Goal: Task Accomplishment & Management: Complete application form

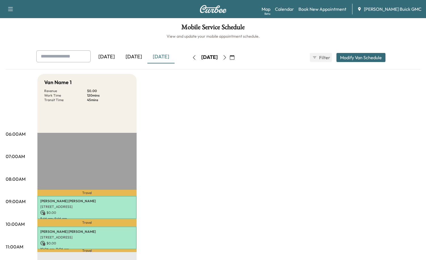
click at [161, 56] on div "[DATE]" at bounding box center [161, 56] width 27 height 13
click at [141, 54] on div "[DATE]" at bounding box center [133, 56] width 27 height 13
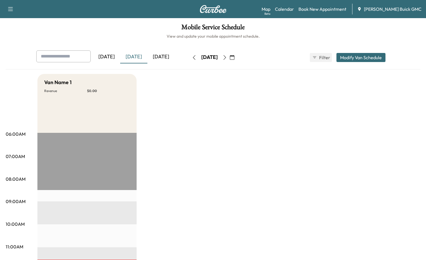
click at [325, 8] on link "Book New Appointment" at bounding box center [323, 9] width 48 height 7
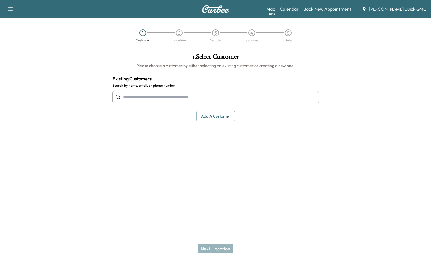
click at [138, 93] on input "text" at bounding box center [215, 97] width 206 height 12
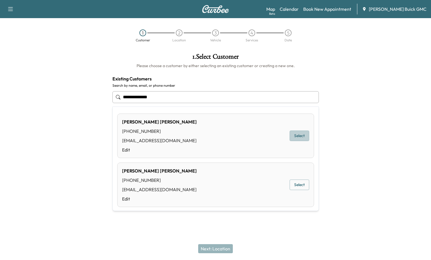
click at [294, 136] on button "Select" at bounding box center [299, 136] width 20 height 10
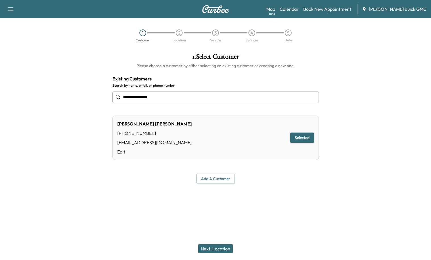
type input "**********"
click at [217, 247] on button "Next: Location" at bounding box center [215, 249] width 35 height 9
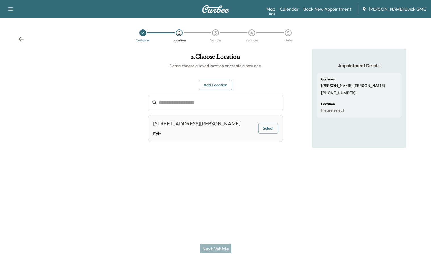
click at [213, 83] on button "Add Location" at bounding box center [215, 85] width 33 height 10
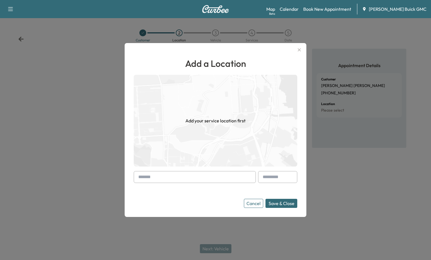
click at [163, 177] on input "text" at bounding box center [195, 177] width 122 height 12
click at [171, 177] on input "text" at bounding box center [195, 177] width 122 height 12
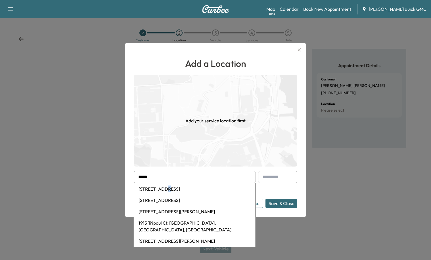
click at [161, 188] on li "[STREET_ADDRESS]" at bounding box center [194, 189] width 121 height 11
type input "**********"
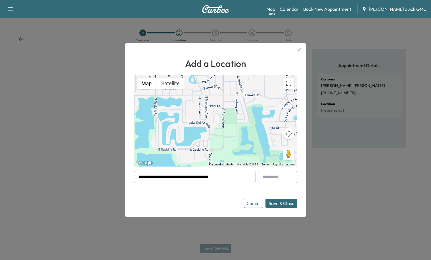
click at [287, 203] on button "Save & Close" at bounding box center [281, 203] width 32 height 9
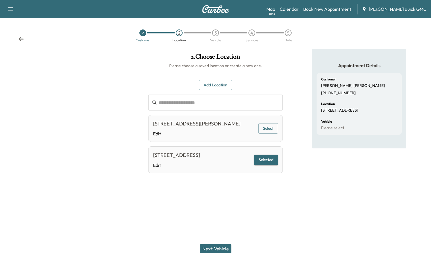
click at [224, 246] on button "Next: Vehicle" at bounding box center [215, 249] width 31 height 9
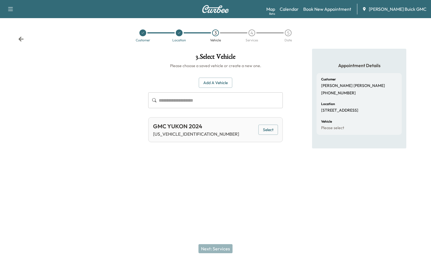
click at [267, 131] on button "Select" at bounding box center [268, 130] width 20 height 10
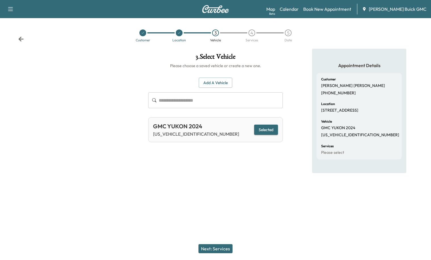
click at [222, 253] on button "Next: Services" at bounding box center [215, 249] width 34 height 9
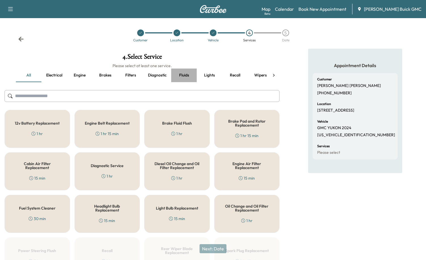
click at [188, 73] on button "Fluids" at bounding box center [184, 76] width 26 height 14
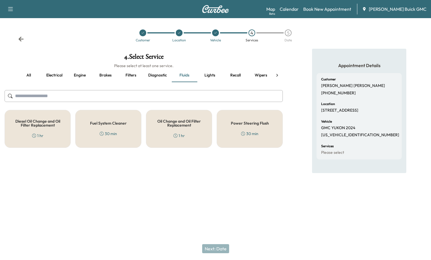
click at [187, 131] on div "Oil Change and Oil Filter Replacement 1 hr" at bounding box center [179, 129] width 66 height 38
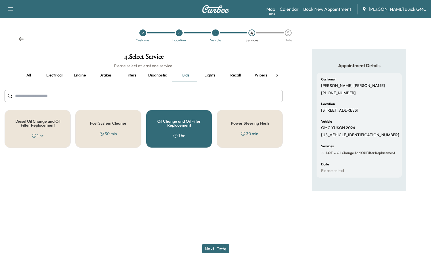
click at [28, 76] on button "all" at bounding box center [29, 76] width 26 height 14
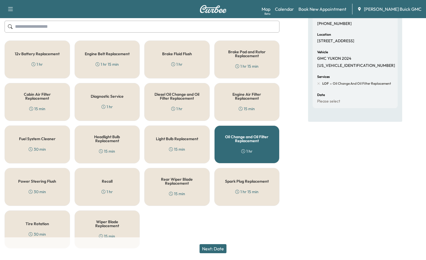
scroll to position [77, 0]
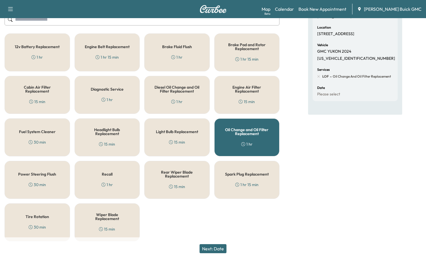
click at [53, 210] on div "Tire Rotation 30 min" at bounding box center [38, 223] width 66 height 38
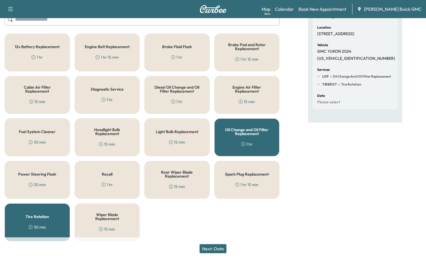
click at [213, 249] on button "Next: Date" at bounding box center [213, 249] width 27 height 9
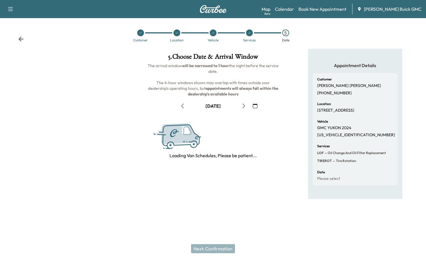
scroll to position [0, 0]
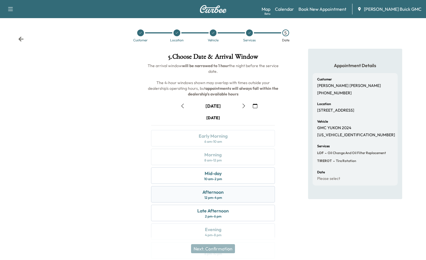
click at [219, 194] on div "Afternoon" at bounding box center [213, 192] width 21 height 7
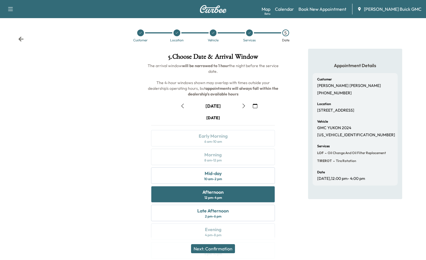
click at [226, 252] on button "Next: Confirmation" at bounding box center [213, 249] width 44 height 9
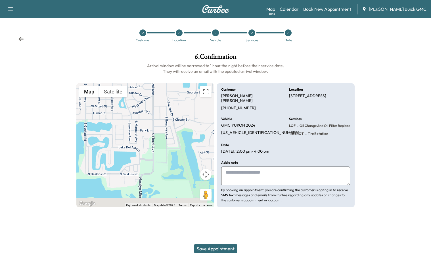
click at [250, 169] on textarea at bounding box center [285, 176] width 129 height 19
drag, startPoint x: 281, startPoint y: 145, endPoint x: 241, endPoint y: 149, distance: 40.6
click at [241, 149] on div "**********" at bounding box center [285, 145] width 138 height 124
copy p "12:00 pm - 4:00 pm"
click at [275, 169] on textarea "**********" at bounding box center [285, 176] width 129 height 19
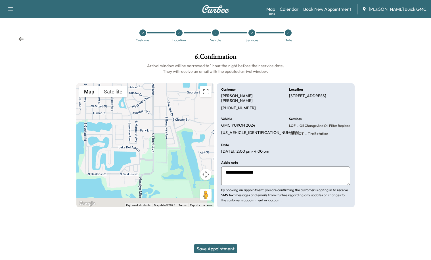
paste textarea "**********"
click at [286, 168] on textarea "**********" at bounding box center [285, 176] width 129 height 19
click at [309, 169] on textarea "**********" at bounding box center [285, 176] width 129 height 19
type textarea "**********"
click at [210, 250] on button "Save Appointment" at bounding box center [215, 249] width 43 height 9
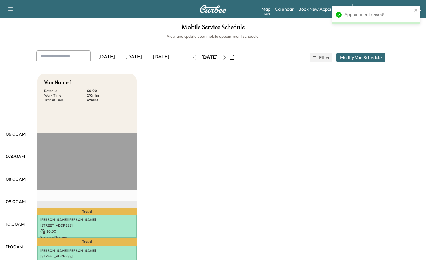
click at [142, 59] on div "[DATE]" at bounding box center [133, 56] width 27 height 13
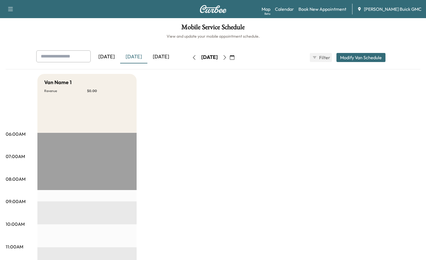
click at [161, 53] on div "[DATE]" at bounding box center [161, 56] width 27 height 13
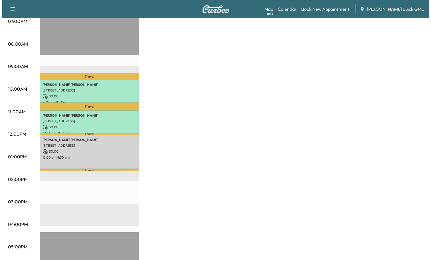
scroll to position [142, 0]
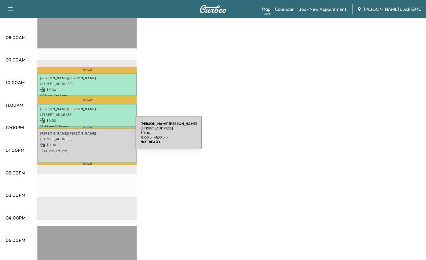
click at [74, 143] on p "$ 0.00" at bounding box center [87, 145] width 94 height 5
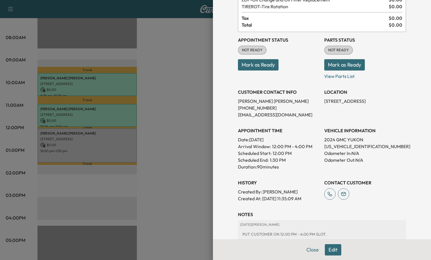
scroll to position [57, 0]
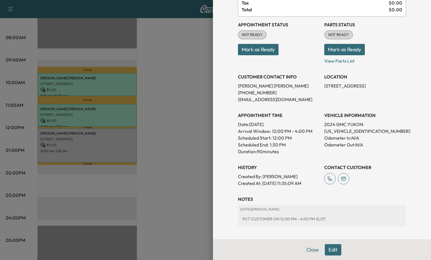
click at [329, 247] on button "Edit" at bounding box center [333, 250] width 16 height 11
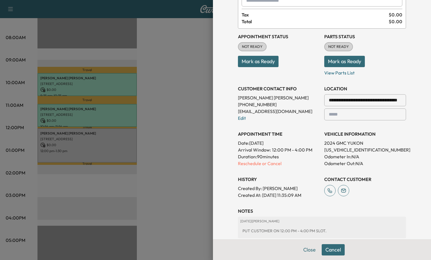
scroll to position [69, 0]
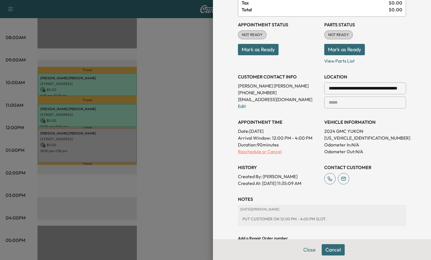
click at [248, 152] on p "Reschedule or Cancel" at bounding box center [279, 151] width 82 height 7
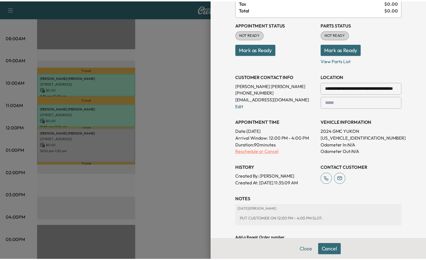
scroll to position [0, 0]
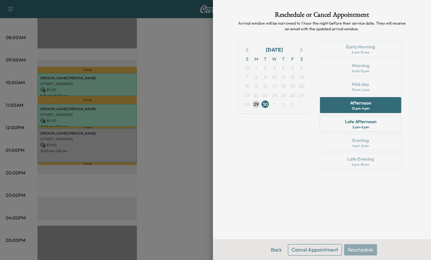
click at [255, 105] on span "29" at bounding box center [255, 104] width 5 height 7
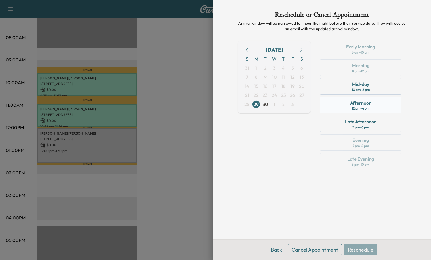
click at [359, 104] on div "Afternoon" at bounding box center [360, 103] width 21 height 7
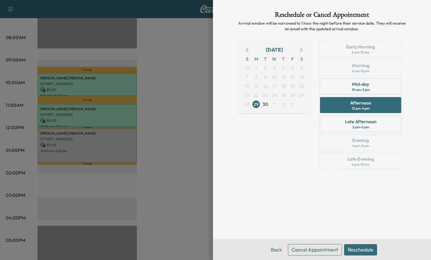
click at [365, 250] on button "Reschedule" at bounding box center [360, 250] width 33 height 11
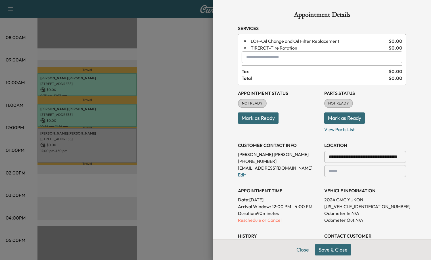
click at [337, 250] on button "Save & Close" at bounding box center [333, 250] width 36 height 11
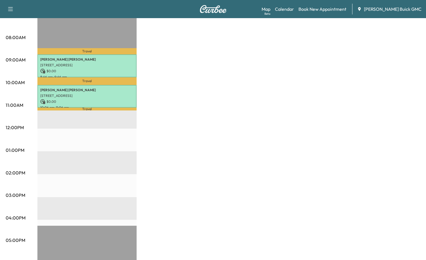
click at [230, 124] on div "Van Name 1 Revenue $ 0.00 Work Time 120 mins Transit Time 45 mins Travel [PERSO…" at bounding box center [228, 145] width 383 height 426
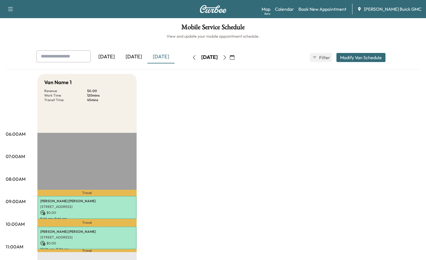
click at [136, 60] on div "[DATE]" at bounding box center [133, 56] width 27 height 13
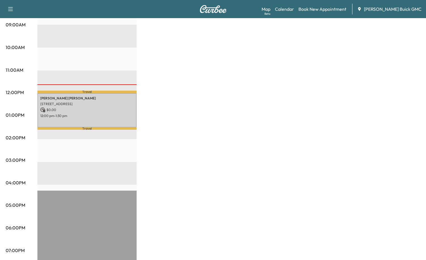
scroll to position [103, 0]
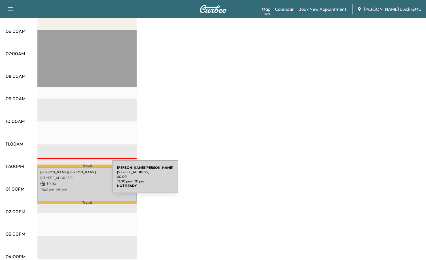
click at [69, 182] on p "$ 0.00" at bounding box center [87, 184] width 94 height 5
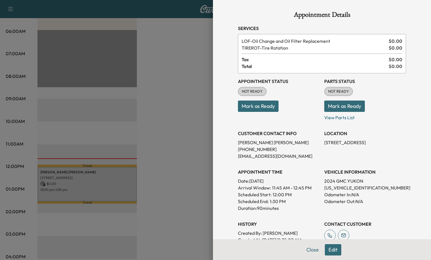
click at [260, 104] on button "Mark as Ready" at bounding box center [258, 106] width 41 height 11
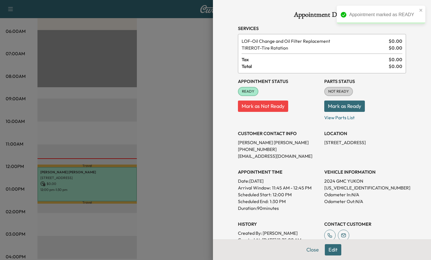
click at [352, 106] on button "Mark as Ready" at bounding box center [344, 106] width 41 height 11
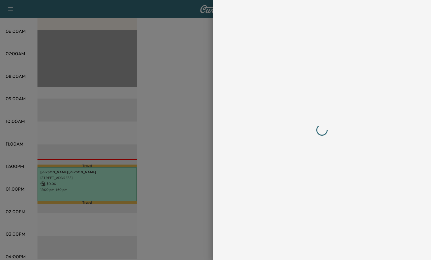
click at [203, 122] on div at bounding box center [215, 130] width 431 height 260
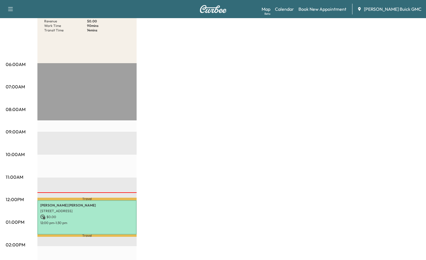
scroll to position [0, 0]
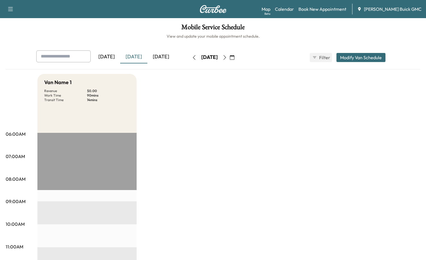
click at [134, 55] on div "[DATE]" at bounding box center [133, 56] width 27 height 13
click at [142, 58] on div "[DATE]" at bounding box center [133, 56] width 27 height 13
click at [169, 52] on div "[DATE]" at bounding box center [161, 56] width 27 height 13
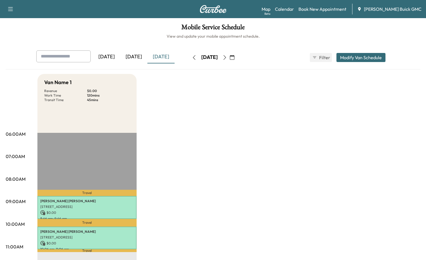
click at [227, 56] on icon "button" at bounding box center [225, 57] width 5 height 5
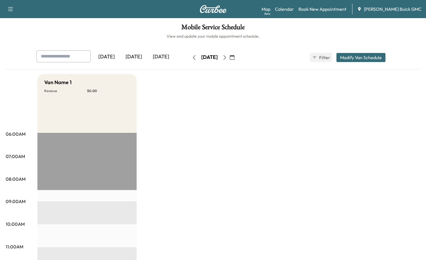
click at [230, 57] on button "button" at bounding box center [225, 57] width 10 height 9
click at [342, 11] on link "Book New Appointment" at bounding box center [323, 9] width 48 height 7
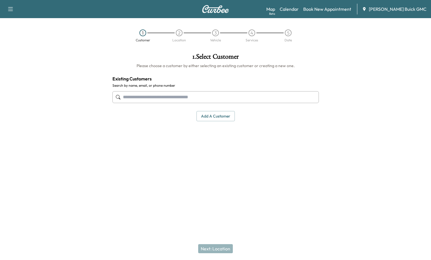
click at [229, 120] on button "Add a customer" at bounding box center [215, 116] width 38 height 10
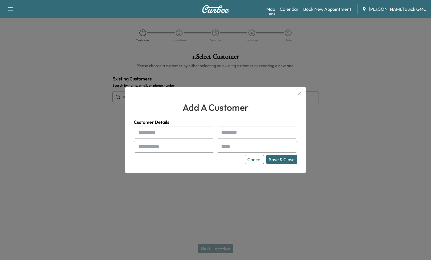
click at [183, 136] on input "text" at bounding box center [174, 133] width 81 height 12
click at [185, 138] on input "text" at bounding box center [174, 133] width 81 height 12
type input "*******"
type input "******"
type input "**********"
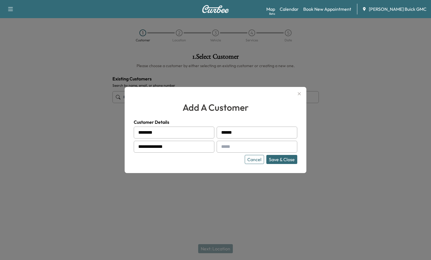
click at [248, 146] on input "text" at bounding box center [256, 147] width 81 height 12
paste input "**********"
type input "**********"
click at [287, 159] on button "Save & Close" at bounding box center [281, 159] width 31 height 9
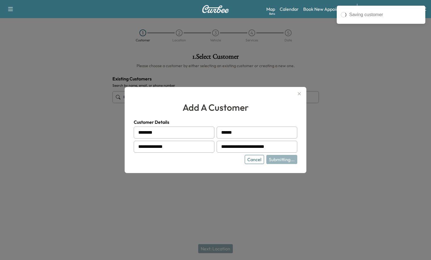
type input "**********"
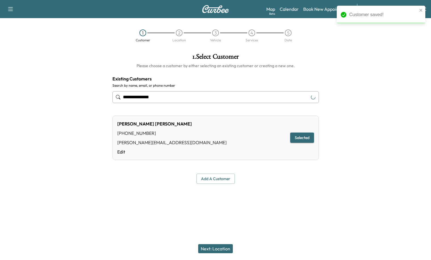
click at [221, 248] on button "Next: Location" at bounding box center [215, 249] width 35 height 9
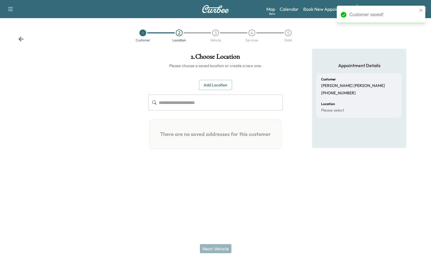
click at [220, 84] on button "Add Location" at bounding box center [215, 85] width 33 height 10
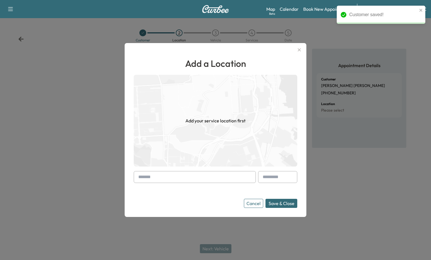
click at [160, 179] on input "text" at bounding box center [195, 177] width 122 height 12
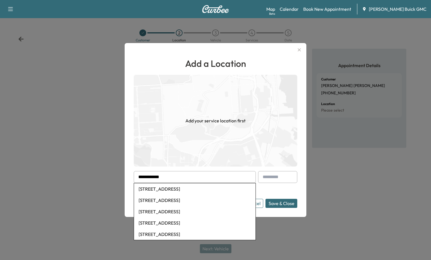
click at [196, 193] on li "[STREET_ADDRESS]" at bounding box center [194, 189] width 121 height 11
type input "**********"
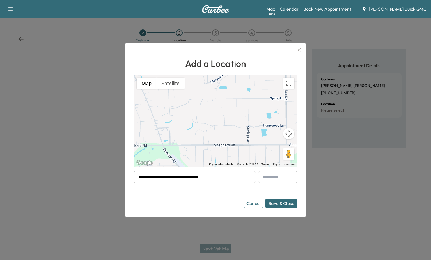
click at [282, 200] on button "Save & Close" at bounding box center [281, 203] width 32 height 9
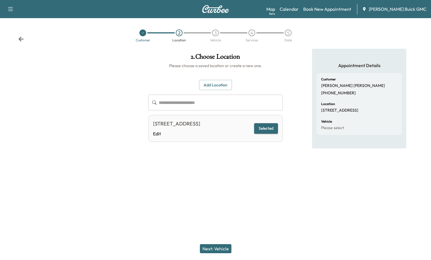
click at [227, 248] on button "Next: Vehicle" at bounding box center [215, 249] width 31 height 9
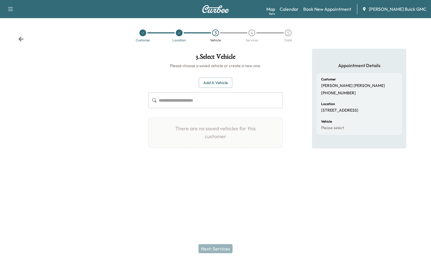
click at [216, 83] on button "Add a Vehicle" at bounding box center [215, 83] width 33 height 10
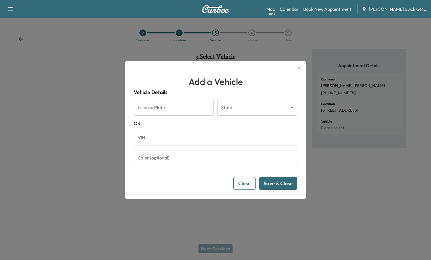
click at [196, 136] on input "VIN" at bounding box center [215, 138] width 163 height 16
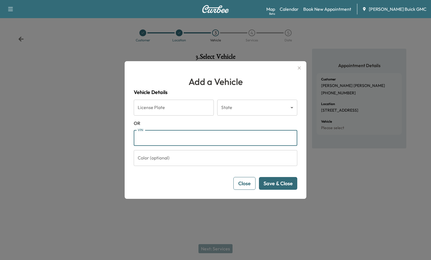
click at [196, 136] on input "VIN" at bounding box center [215, 138] width 163 height 16
click at [205, 103] on input "License Plate" at bounding box center [174, 108] width 80 height 16
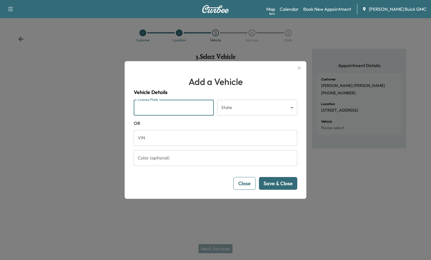
click at [243, 129] on form "License Plate License Plate State ​ State [US_STATE] VIN VIN Color (optional) C…" at bounding box center [215, 145] width 163 height 90
click at [243, 105] on body "Support Log Out Map Beta Calendar Book New Appointment [PERSON_NAME] Buick GMC …" at bounding box center [215, 130] width 431 height 260
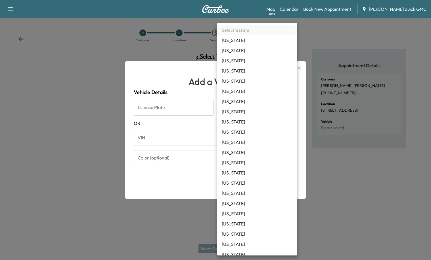
click at [246, 152] on li "[US_STATE]" at bounding box center [257, 153] width 80 height 10
type input "**"
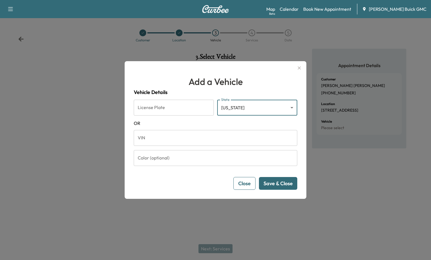
click at [229, 144] on input "VIN" at bounding box center [215, 138] width 163 height 16
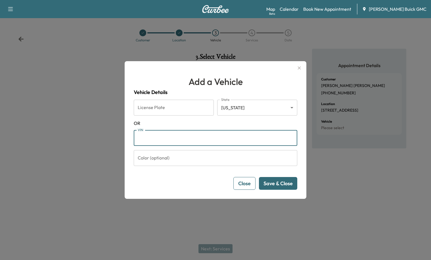
click at [229, 144] on input "VIN" at bounding box center [215, 138] width 163 height 16
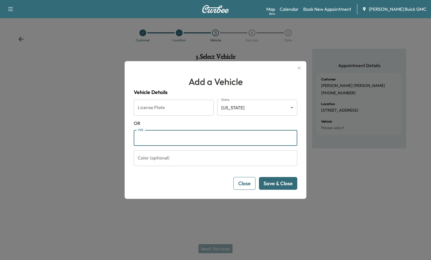
click at [229, 144] on input "VIN" at bounding box center [215, 138] width 163 height 16
click at [226, 125] on span "OR" at bounding box center [215, 123] width 163 height 7
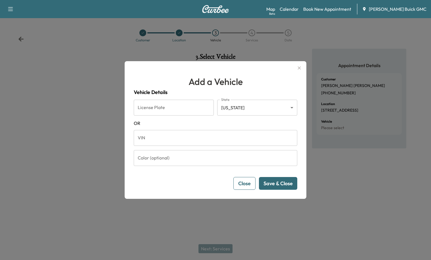
click at [281, 191] on div "Add a Vehicle Vehicle Details License Plate License Plate State [US_STATE] ** S…" at bounding box center [216, 130] width 182 height 138
click at [281, 189] on button "Save & Close" at bounding box center [278, 183] width 38 height 13
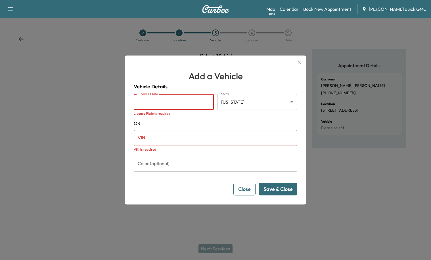
click at [229, 150] on p "VIN is required" at bounding box center [213, 150] width 159 height 6
click at [223, 144] on input "VIN" at bounding box center [215, 138] width 163 height 16
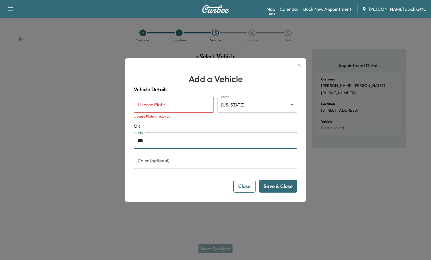
type input "***"
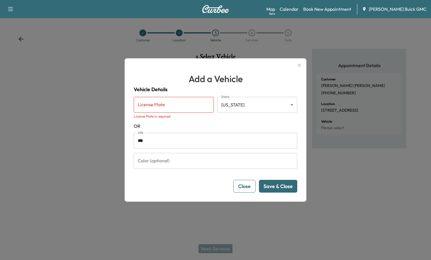
click at [282, 185] on button "Save & Close" at bounding box center [278, 186] width 38 height 13
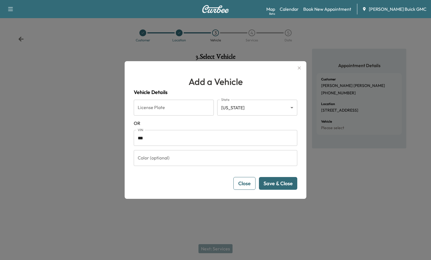
click at [282, 183] on button "Save & Close" at bounding box center [278, 183] width 38 height 13
click at [203, 110] on input "License Plate" at bounding box center [174, 108] width 80 height 16
click at [243, 122] on span "OR" at bounding box center [215, 123] width 163 height 7
click at [211, 137] on input "***" at bounding box center [215, 138] width 163 height 16
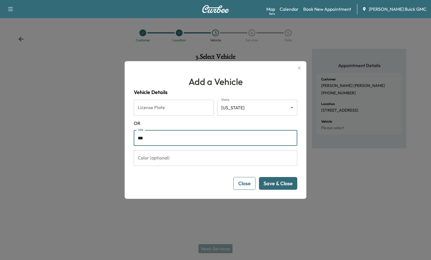
click at [211, 137] on input "***" at bounding box center [215, 138] width 163 height 16
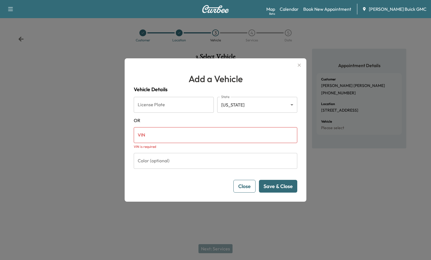
click at [160, 135] on input "VIN" at bounding box center [215, 135] width 163 height 16
paste input "**********"
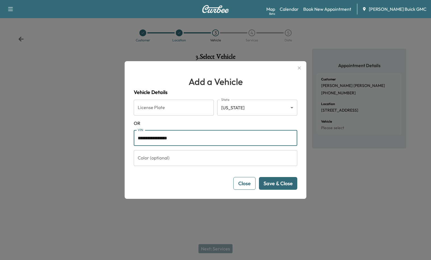
type input "**********"
click at [287, 188] on button "Save & Close" at bounding box center [278, 183] width 38 height 13
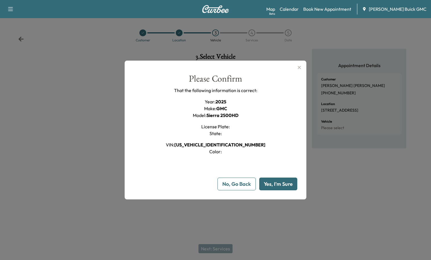
click at [285, 186] on button "Yes, I'm Sure" at bounding box center [278, 184] width 38 height 13
type input "**"
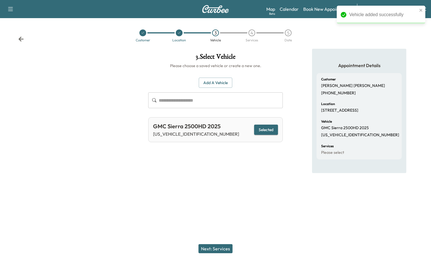
click at [213, 248] on button "Next: Services" at bounding box center [215, 249] width 34 height 9
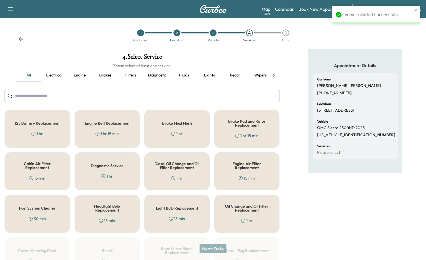
click at [184, 77] on button "Fluids" at bounding box center [184, 76] width 26 height 14
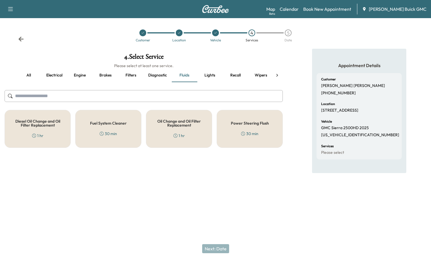
click at [183, 123] on h5 "Oil Change and Oil Filter Replacement" at bounding box center [178, 123] width 47 height 8
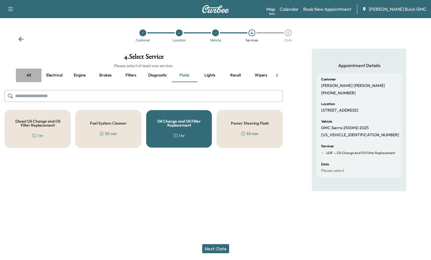
click at [33, 77] on button "all" at bounding box center [29, 76] width 26 height 14
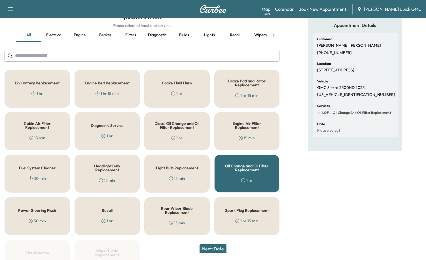
scroll to position [77, 0]
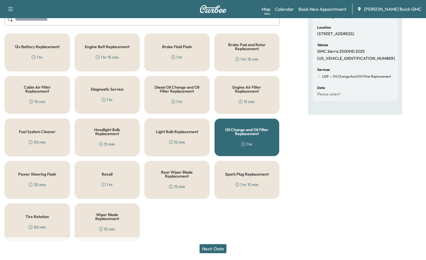
click at [40, 225] on div "30 min" at bounding box center [37, 228] width 17 height 6
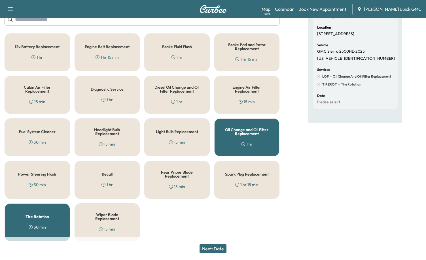
click at [219, 247] on button "Next: Date" at bounding box center [213, 249] width 27 height 9
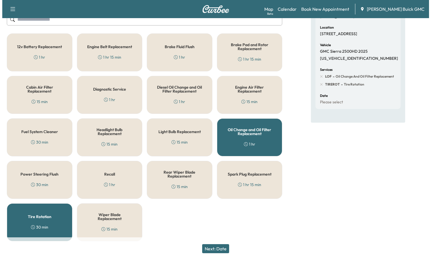
scroll to position [0, 0]
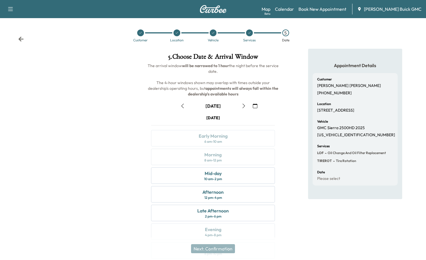
click at [243, 106] on icon "button" at bounding box center [244, 106] width 5 height 5
click at [246, 106] on icon "button" at bounding box center [244, 106] width 5 height 5
click at [228, 162] on div "Morning 8 am - 12 pm" at bounding box center [213, 157] width 124 height 16
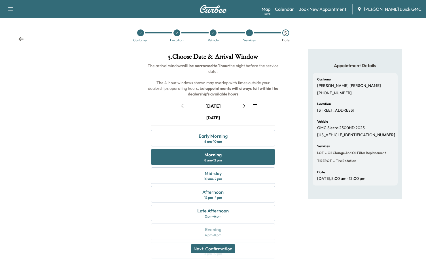
click at [220, 250] on button "Next: Confirmation" at bounding box center [213, 249] width 44 height 9
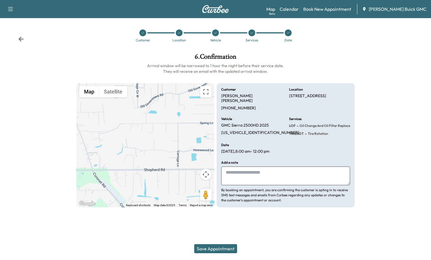
click at [274, 167] on textarea at bounding box center [285, 176] width 129 height 19
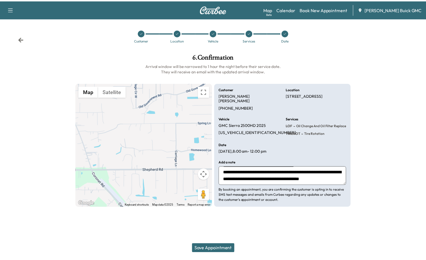
scroll to position [27, 0]
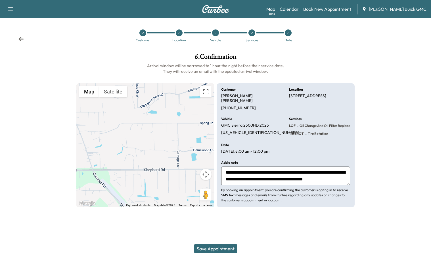
click at [294, 179] on textarea "**********" at bounding box center [285, 176] width 129 height 19
type textarea "**********"
click at [219, 251] on button "Save Appointment" at bounding box center [215, 249] width 43 height 9
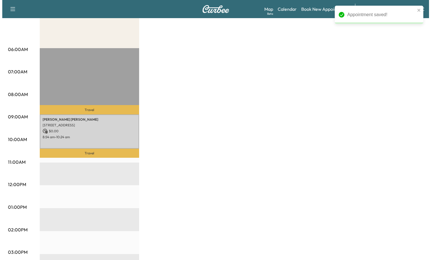
scroll to position [85, 0]
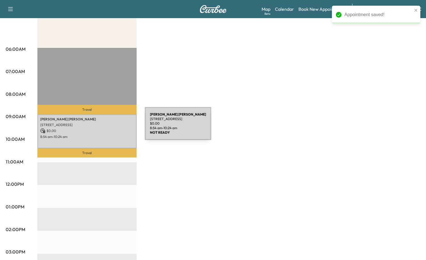
click at [102, 127] on div "[PERSON_NAME] [STREET_ADDRESS] $ 0.00 8:54 am - 10:24 am" at bounding box center [86, 131] width 99 height 34
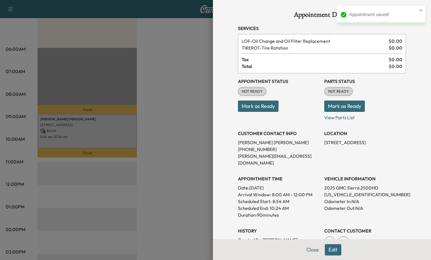
click at [264, 108] on button "Mark as Ready" at bounding box center [258, 106] width 41 height 11
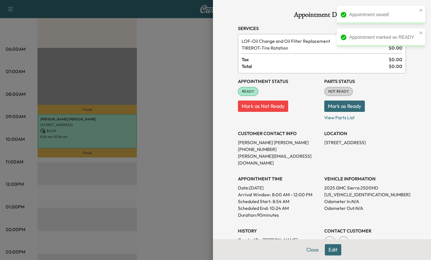
click at [345, 108] on button "Mark as Ready" at bounding box center [344, 106] width 41 height 11
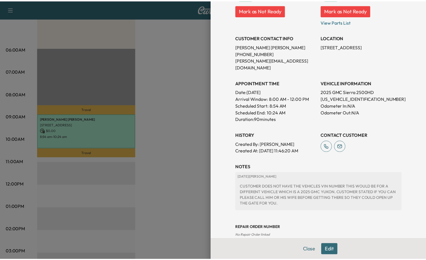
scroll to position [99, 0]
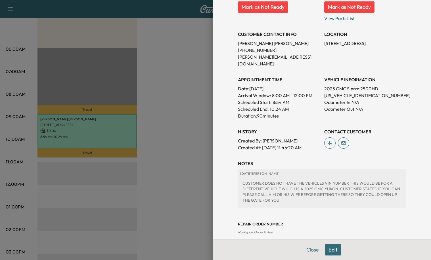
click at [190, 205] on div at bounding box center [215, 130] width 431 height 260
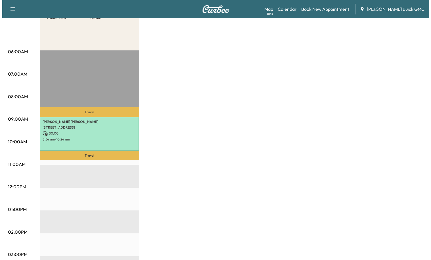
scroll to position [85, 0]
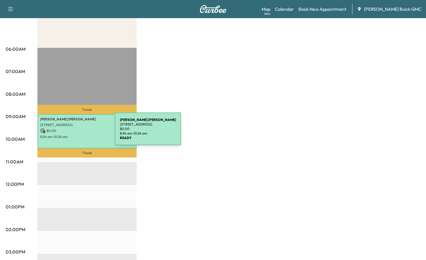
click at [72, 132] on p "$ 0.00" at bounding box center [87, 131] width 94 height 5
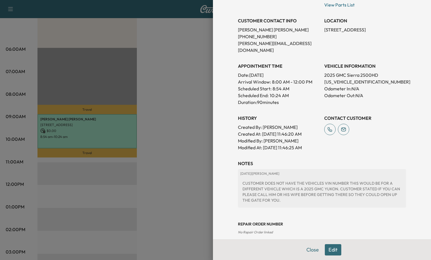
scroll to position [0, 0]
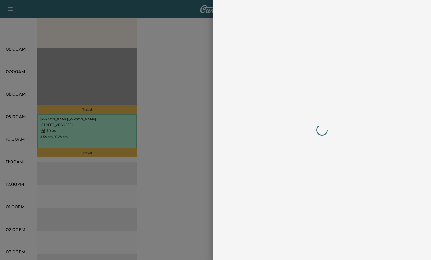
click at [296, 191] on div at bounding box center [322, 130] width 168 height 238
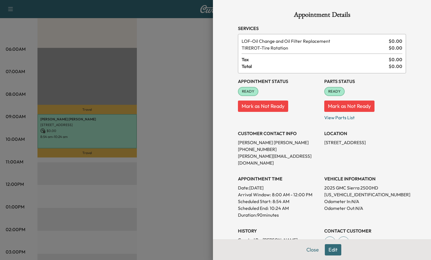
scroll to position [113, 0]
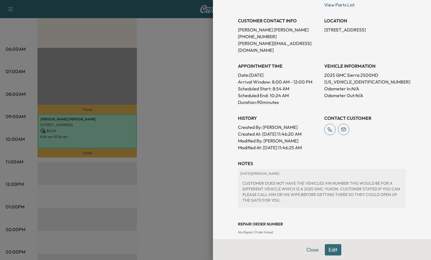
click at [325, 192] on div "CUSTOMER DOES NOT HAVE THE VEHICLES VIN NUMBER THIS WOULD BE FOR A DIFFERENT VE…" at bounding box center [321, 191] width 163 height 27
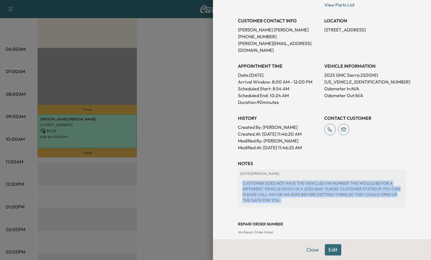
click at [324, 191] on div "CUSTOMER DOES NOT HAVE THE VEHICLES VIN NUMBER THIS WOULD BE FOR A DIFFERENT VE…" at bounding box center [321, 191] width 163 height 27
click at [283, 190] on div "CUSTOMER DOES NOT HAVE THE VEHICLES VIN NUMBER THIS WOULD BE FOR A DIFFERENT VE…" at bounding box center [321, 191] width 163 height 27
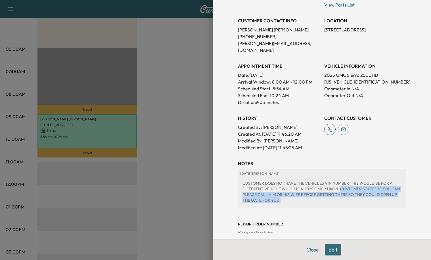
drag, startPoint x: 334, startPoint y: 182, endPoint x: 347, endPoint y: 194, distance: 17.7
click at [347, 194] on div "CUSTOMER DOES NOT HAVE THE VEHICLES VIN NUMBER THIS WOULD BE FOR A DIFFERENT VE…" at bounding box center [321, 191] width 163 height 27
copy div "CUSTOMER STATED IF YOU CAN PLEASE CALL HIM OR HIS WIFE BEFORE GETTING THERE SO …"
click at [308, 247] on div "Appointment Details Services LOF - Oil Change and Oil Filter Replacement $ 0.00…" at bounding box center [322, 66] width 182 height 359
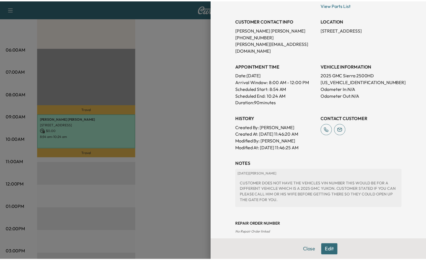
scroll to position [0, 0]
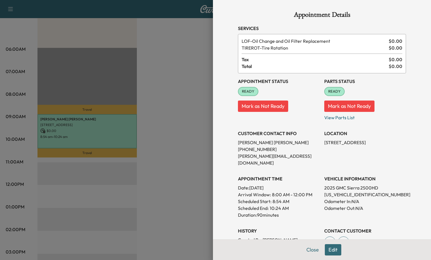
click at [173, 179] on div at bounding box center [215, 130] width 431 height 260
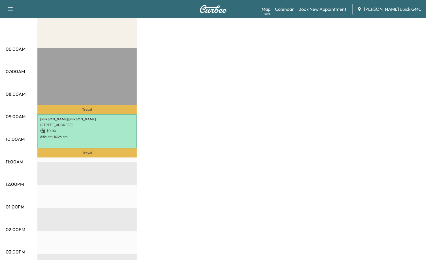
click at [275, 96] on div "Van Name 1 Revenue $ 0.00 Work Time 90 mins Transit Time 49 mins Travel [PERSON…" at bounding box center [228, 202] width 383 height 426
